Goal: Browse casually

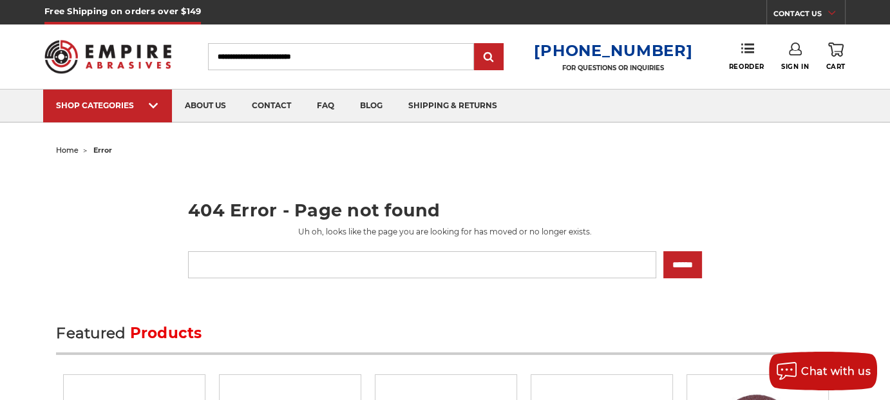
click at [148, 64] on img at bounding box center [107, 57] width 127 height 50
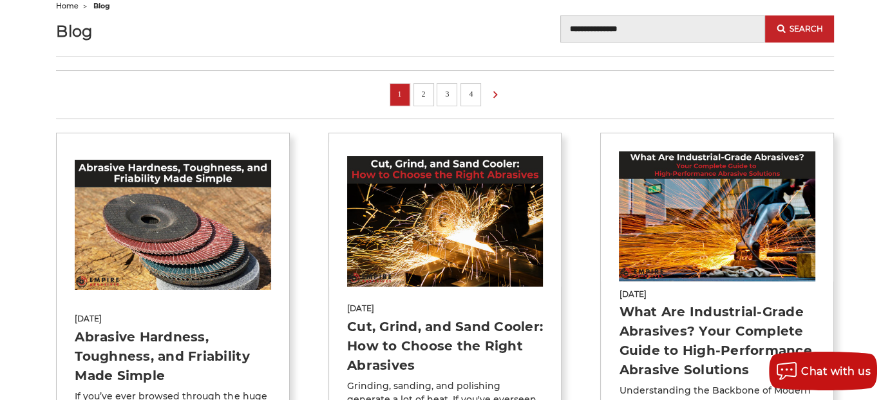
scroll to position [146, 0]
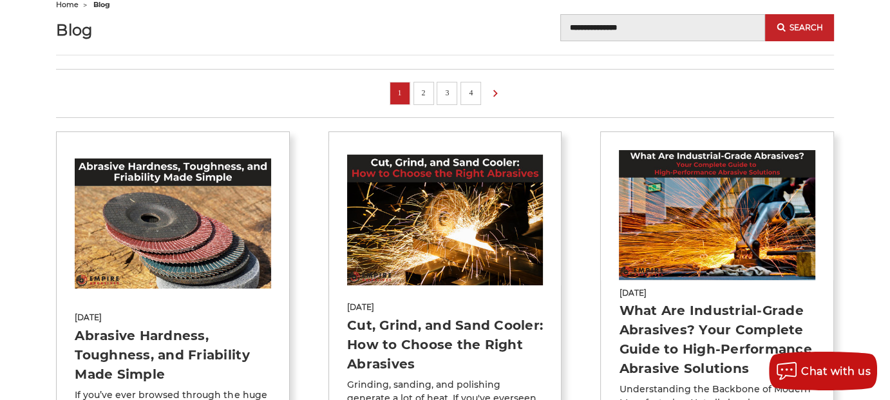
click at [240, 263] on img at bounding box center [173, 223] width 196 height 131
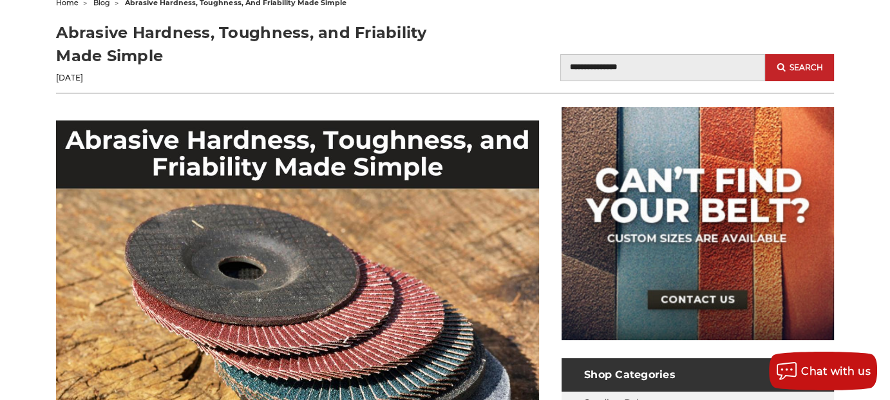
scroll to position [149, 0]
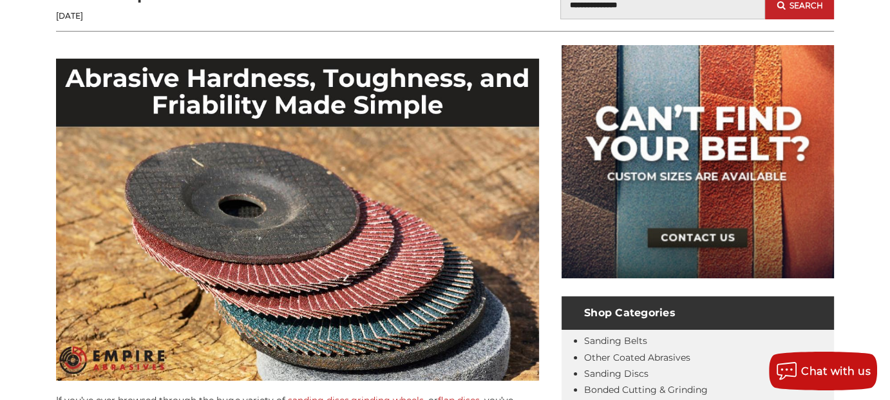
scroll to position [209, 0]
